Goal: Find specific fact: Find specific fact

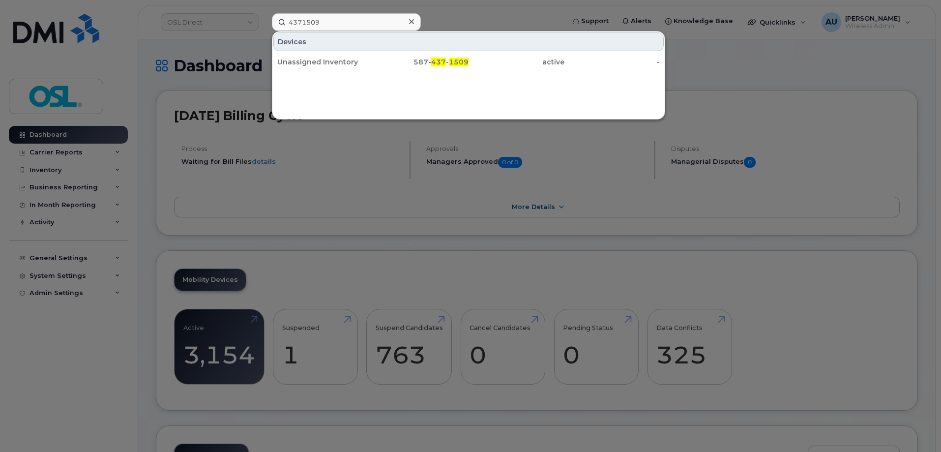
click at [356, 18] on input "4371509" at bounding box center [346, 22] width 149 height 18
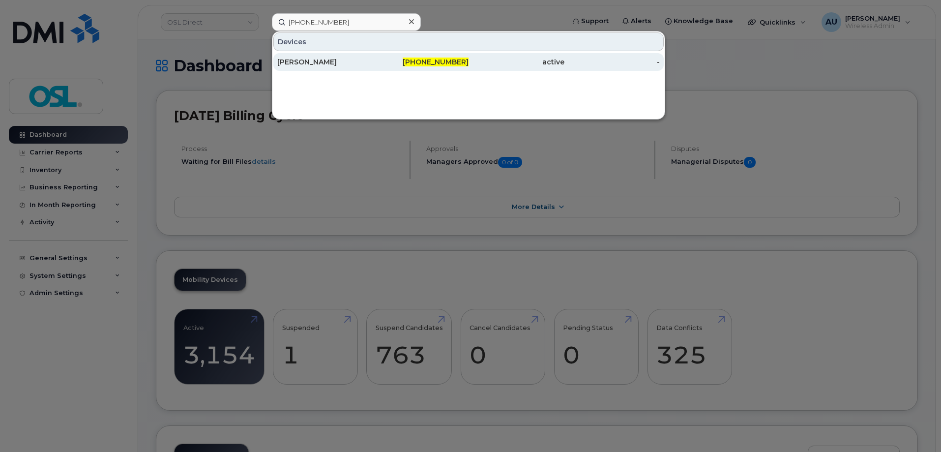
type input "647-228-6722"
click at [469, 69] on div "647-228-6722" at bounding box center [517, 62] width 96 height 18
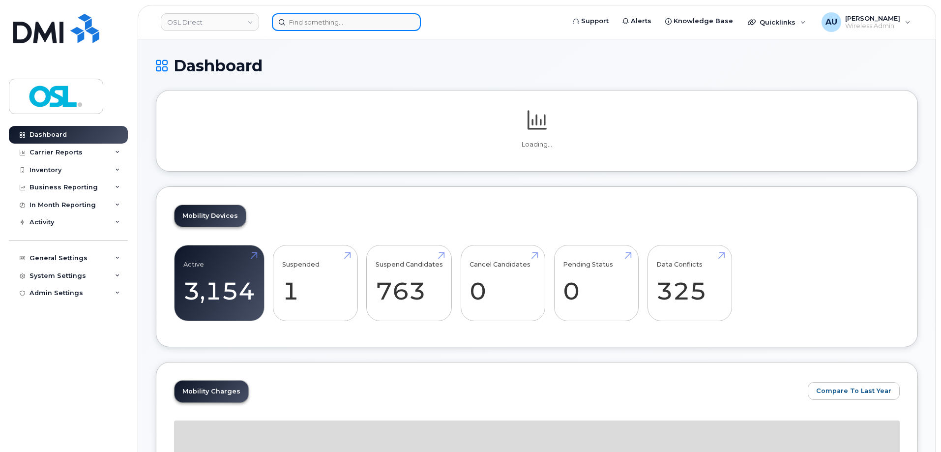
click at [365, 20] on input at bounding box center [346, 22] width 149 height 18
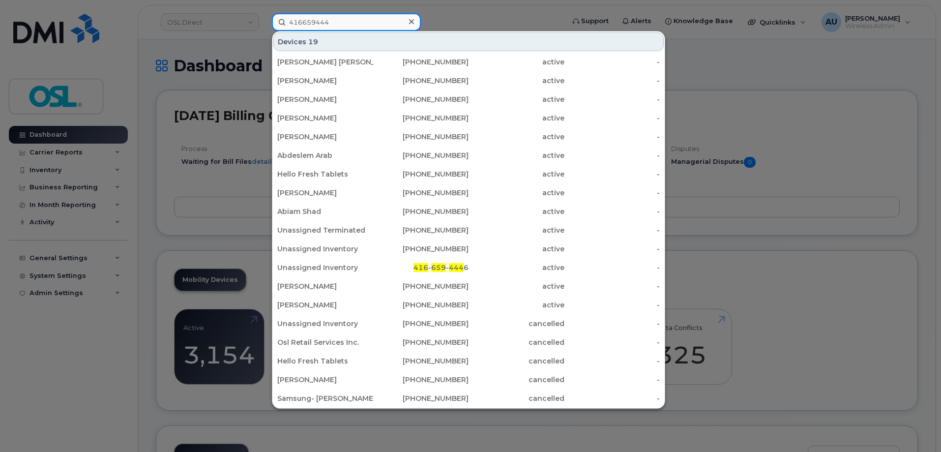
type input "4166594446"
